Goal: Task Accomplishment & Management: Manage account settings

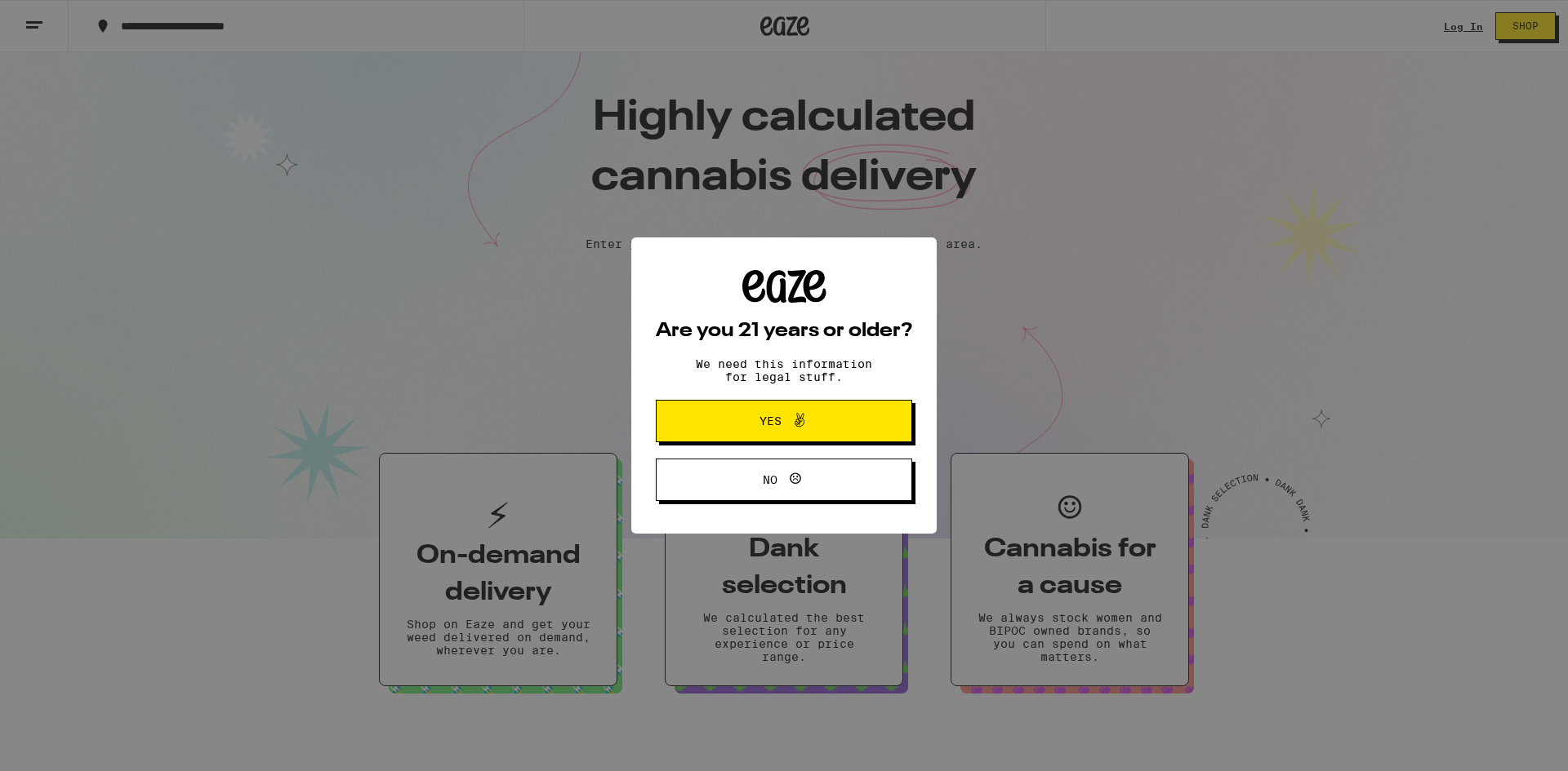
click at [757, 426] on span "Yes" at bounding box center [784, 421] width 124 height 21
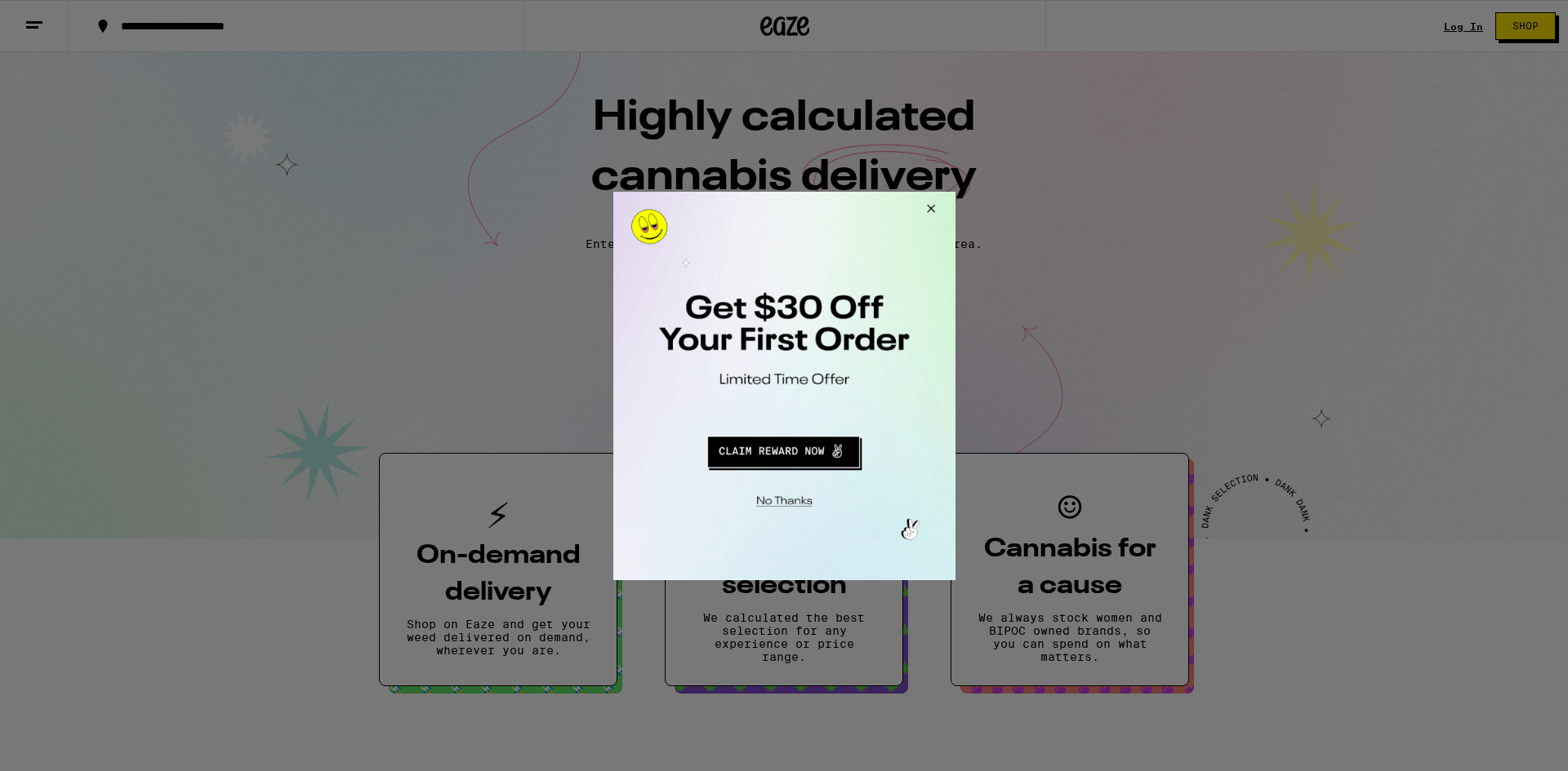
drag, startPoint x: 924, startPoint y: 204, endPoint x: 947, endPoint y: 196, distance: 24.4
click at [924, 204] on button "Close Modal" at bounding box center [928, 210] width 45 height 39
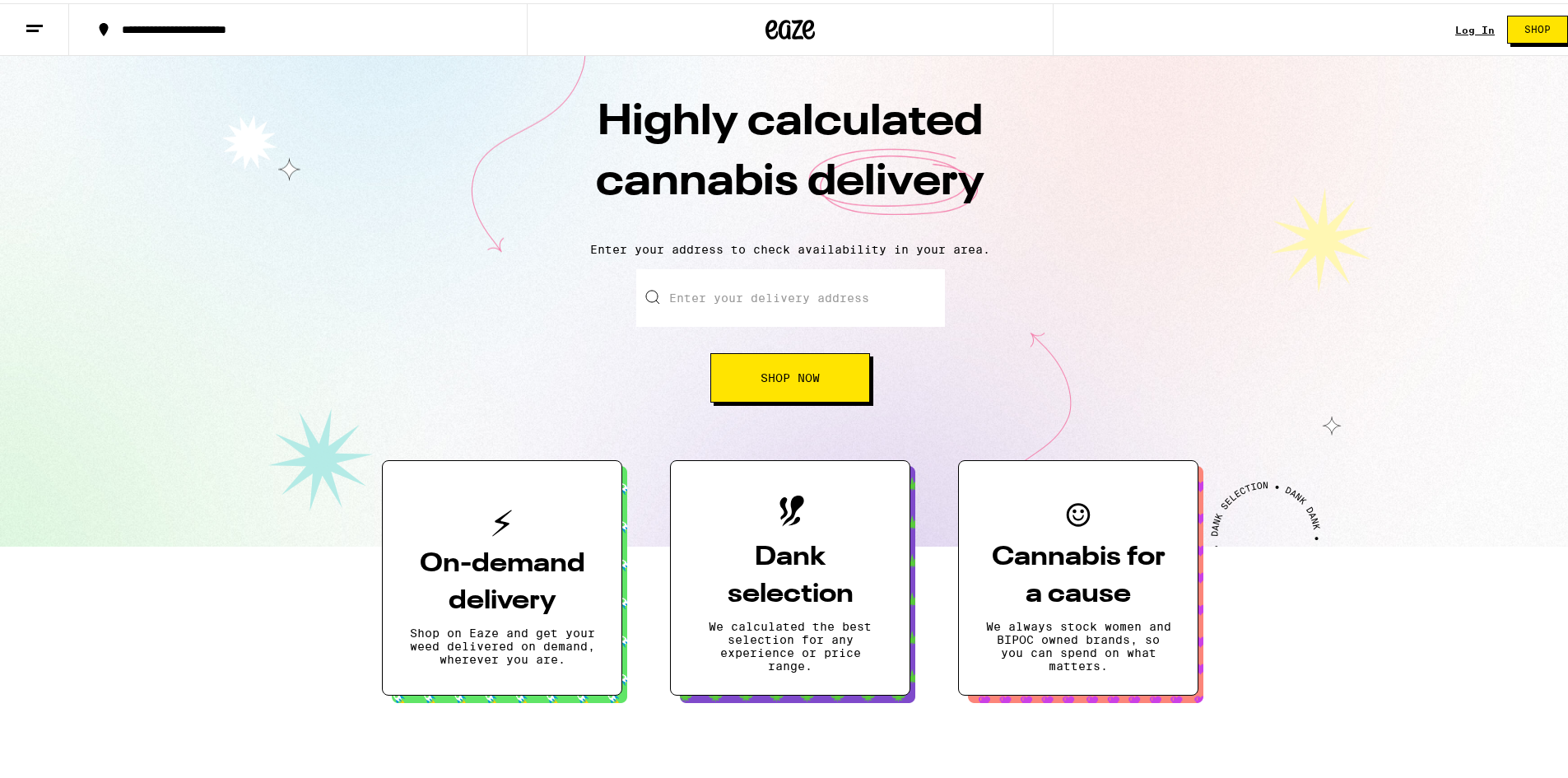
click at [1457, 33] on div "Log In Shop" at bounding box center [1518, 26] width 125 height 52
click at [1456, 29] on link "Log In" at bounding box center [1475, 26] width 39 height 10
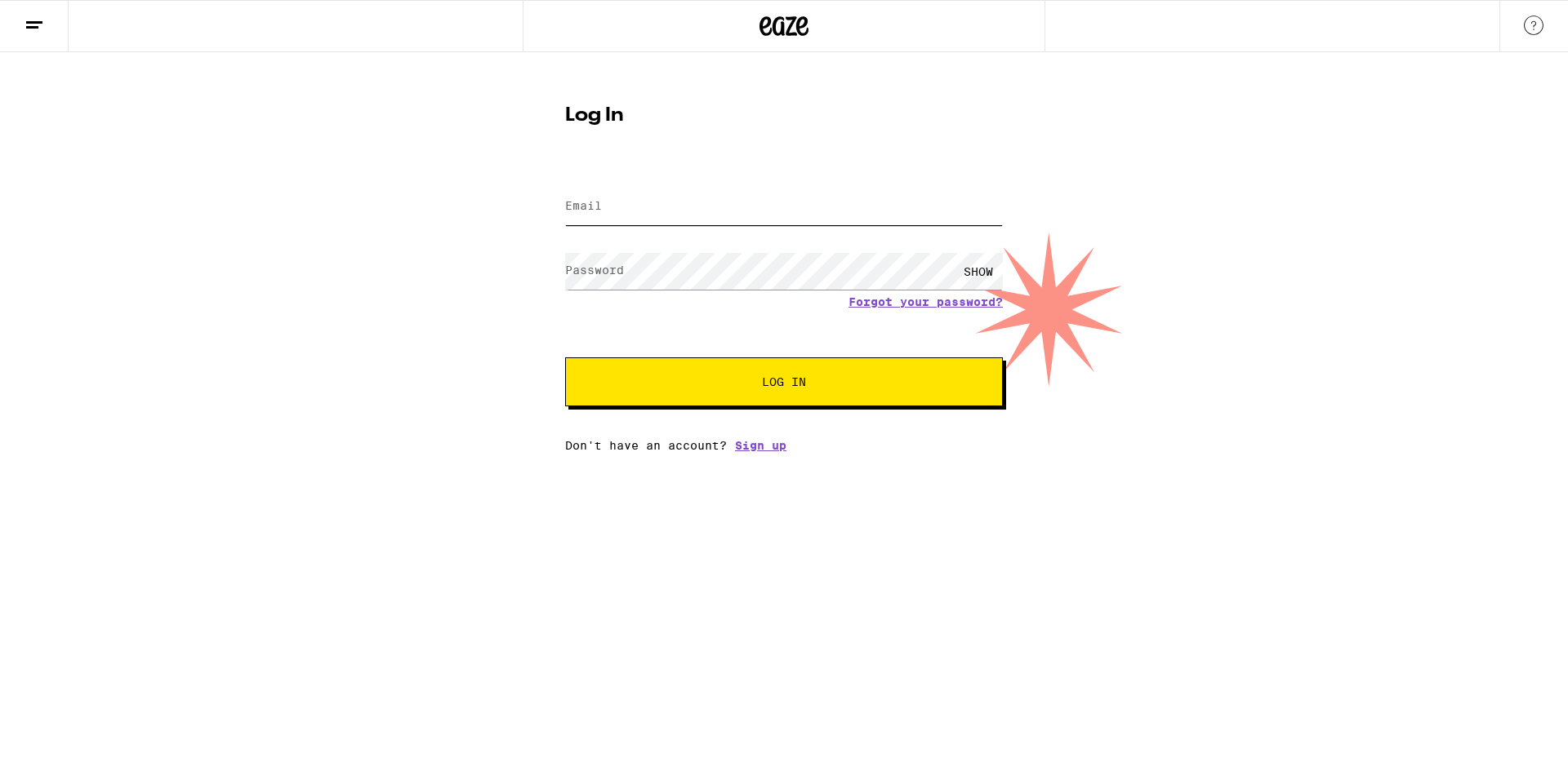
type input "[EMAIL_ADDRESS][DOMAIN_NAME]"
click at [766, 401] on button "Log In" at bounding box center [784, 382] width 438 height 49
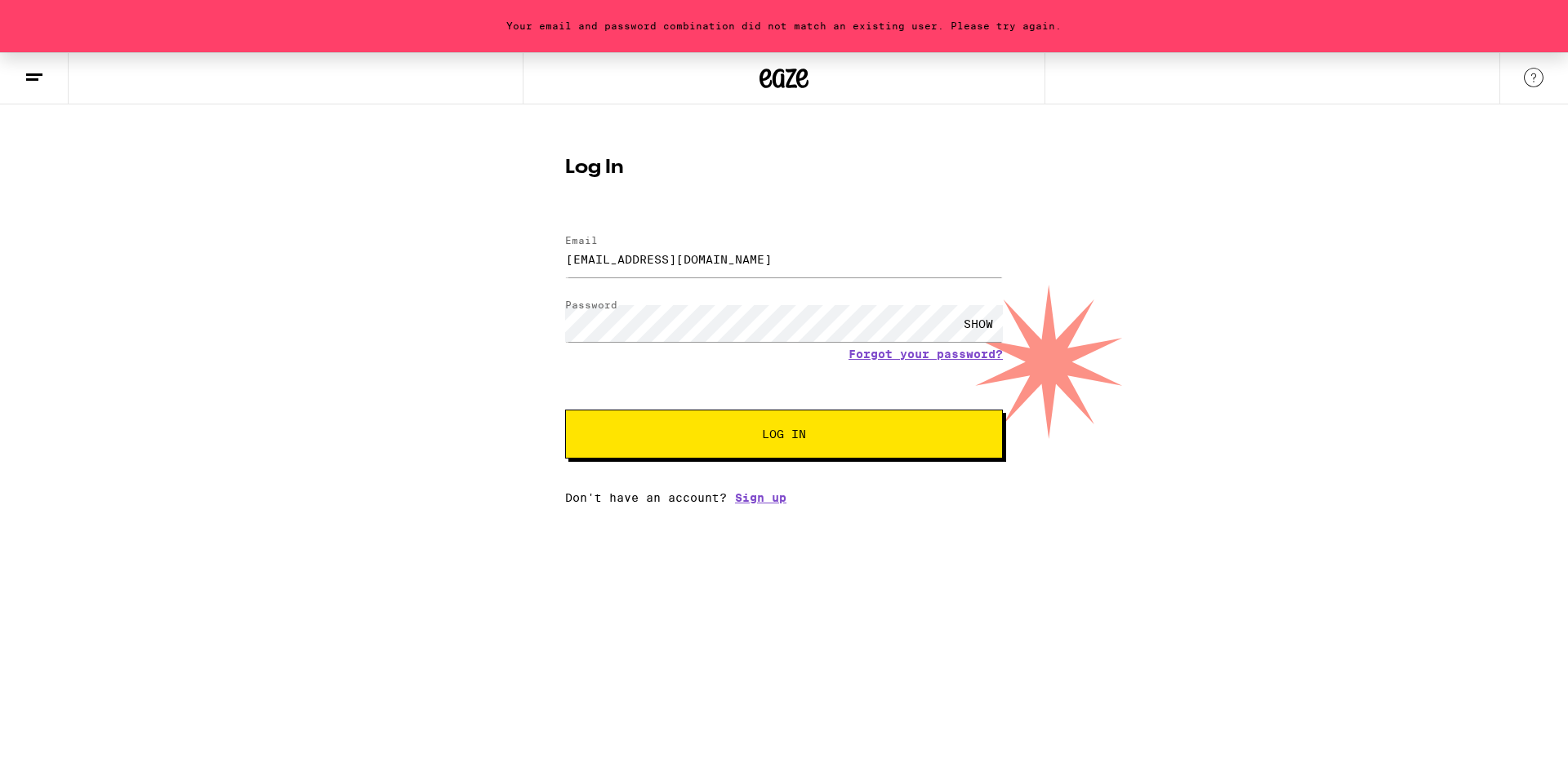
click at [853, 443] on button "Log In" at bounding box center [784, 434] width 438 height 49
click at [978, 323] on div "SHOW" at bounding box center [977, 323] width 49 height 37
click at [623, 427] on button "Log In" at bounding box center [784, 434] width 438 height 49
